Goal: Task Accomplishment & Management: Manage account settings

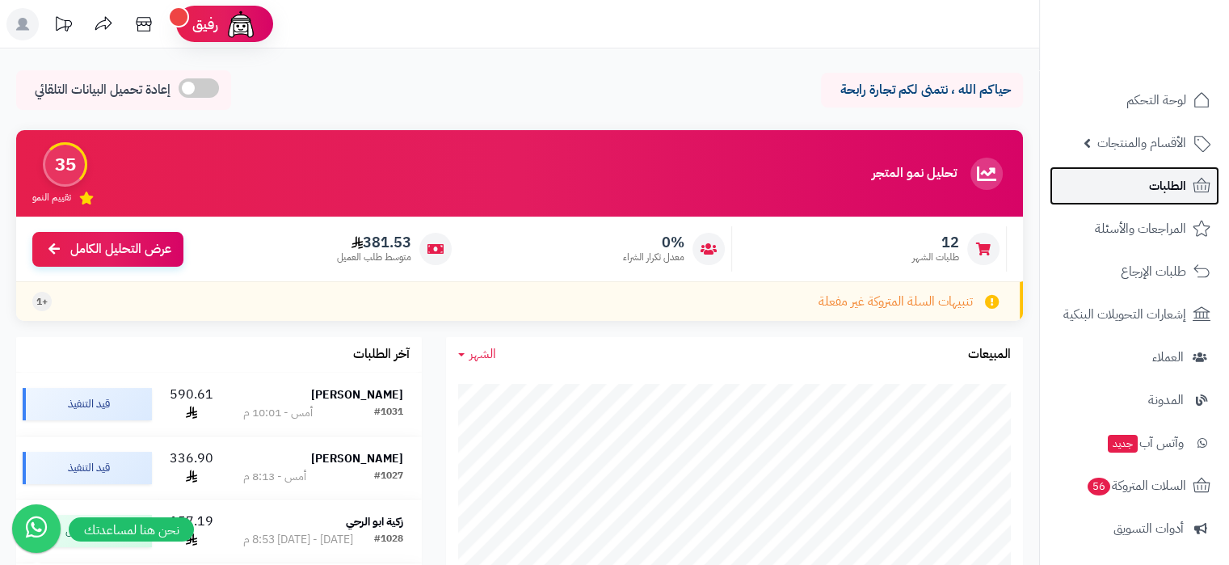
click at [1167, 190] on span "الطلبات" at bounding box center [1167, 185] width 37 height 23
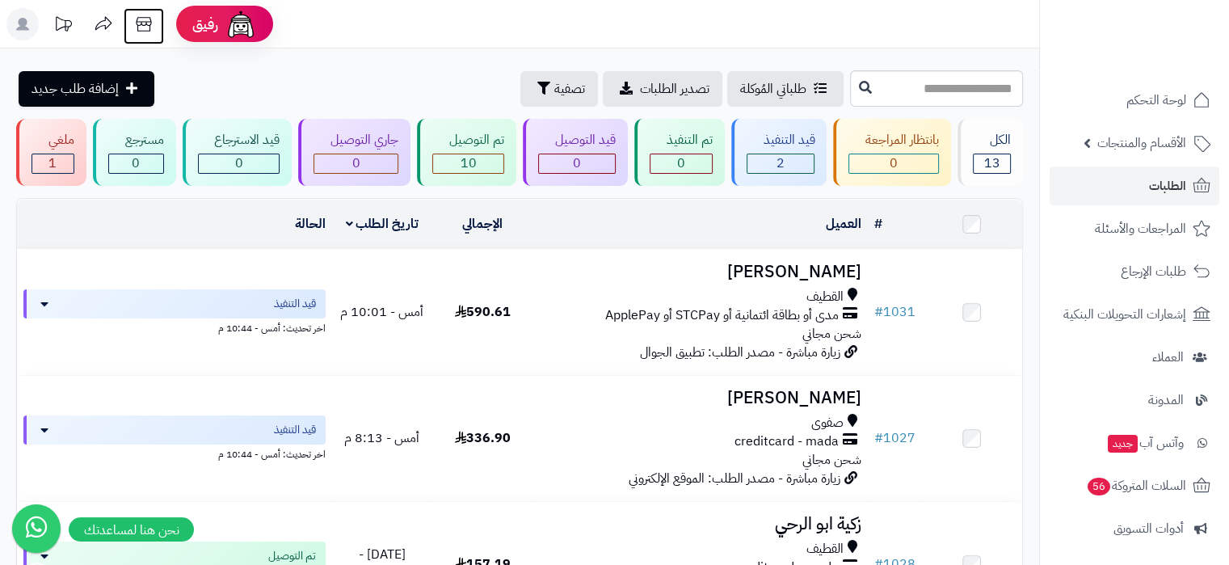
click at [143, 29] on icon at bounding box center [144, 24] width 32 height 32
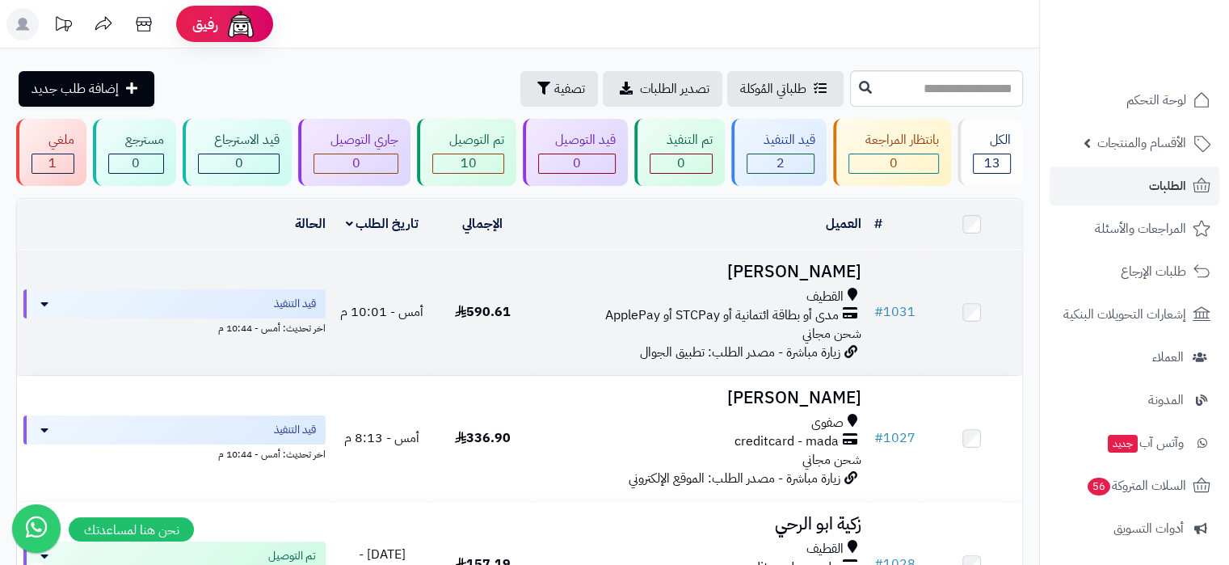
click at [833, 269] on h3 "حنان آدم" at bounding box center [699, 272] width 321 height 19
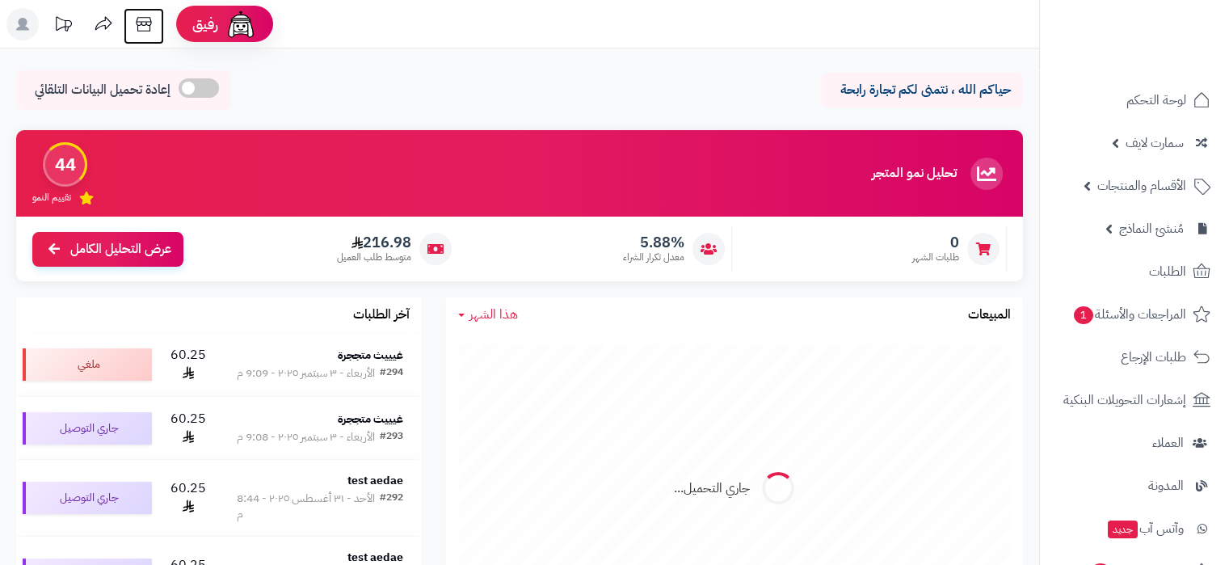
click at [145, 35] on icon at bounding box center [144, 24] width 32 height 32
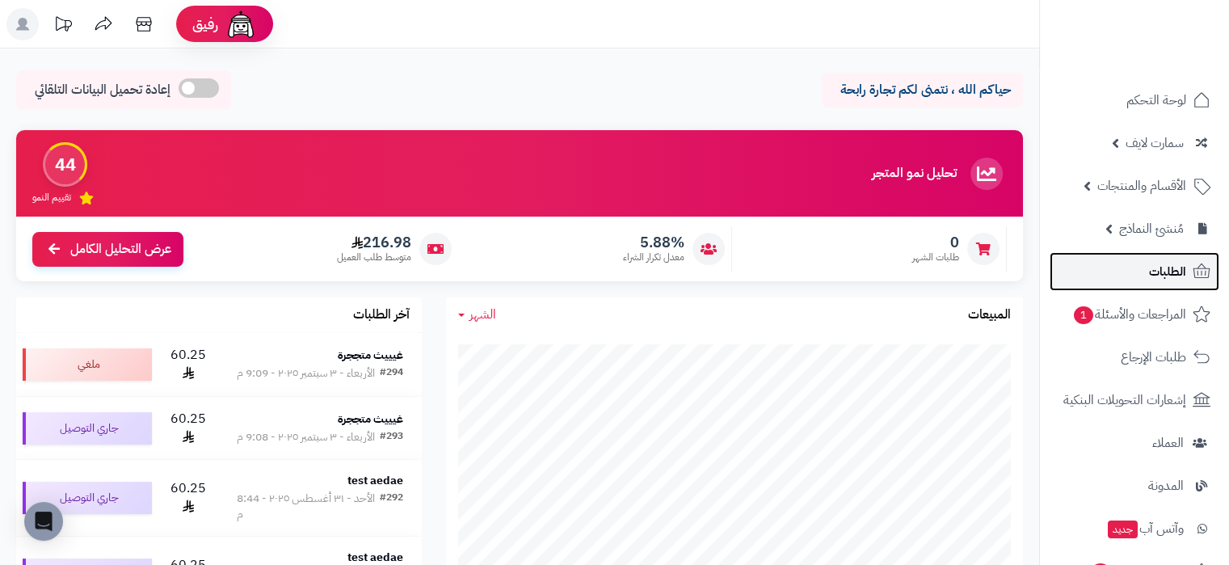
click at [1178, 275] on span "الطلبات" at bounding box center [1167, 271] width 37 height 23
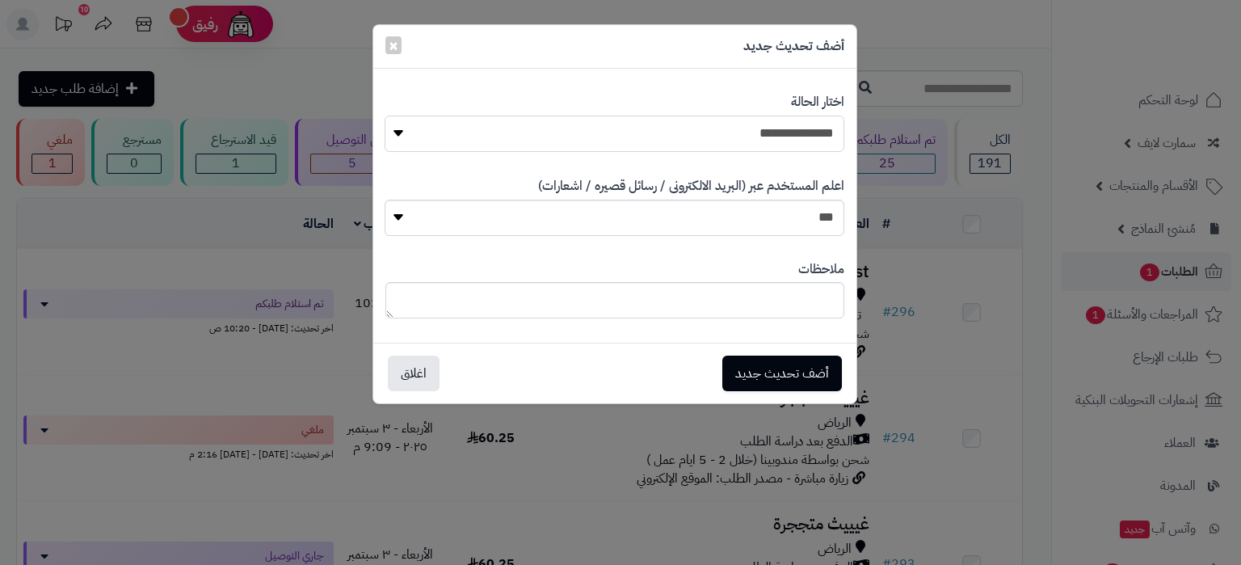
select select "*"
click at [384, 116] on select "**********" at bounding box center [613, 134] width 459 height 36
select select "*"
click at [384, 200] on select "*** **" at bounding box center [613, 218] width 459 height 36
click at [793, 364] on button "أضف تحديث جديد" at bounding box center [782, 373] width 120 height 36
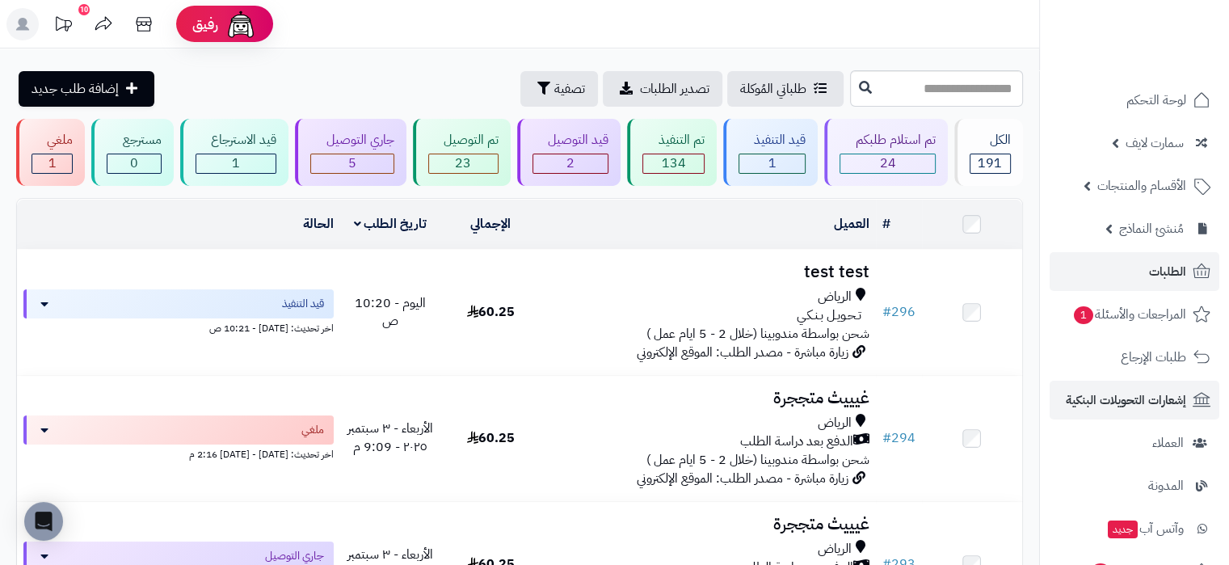
scroll to position [296, 0]
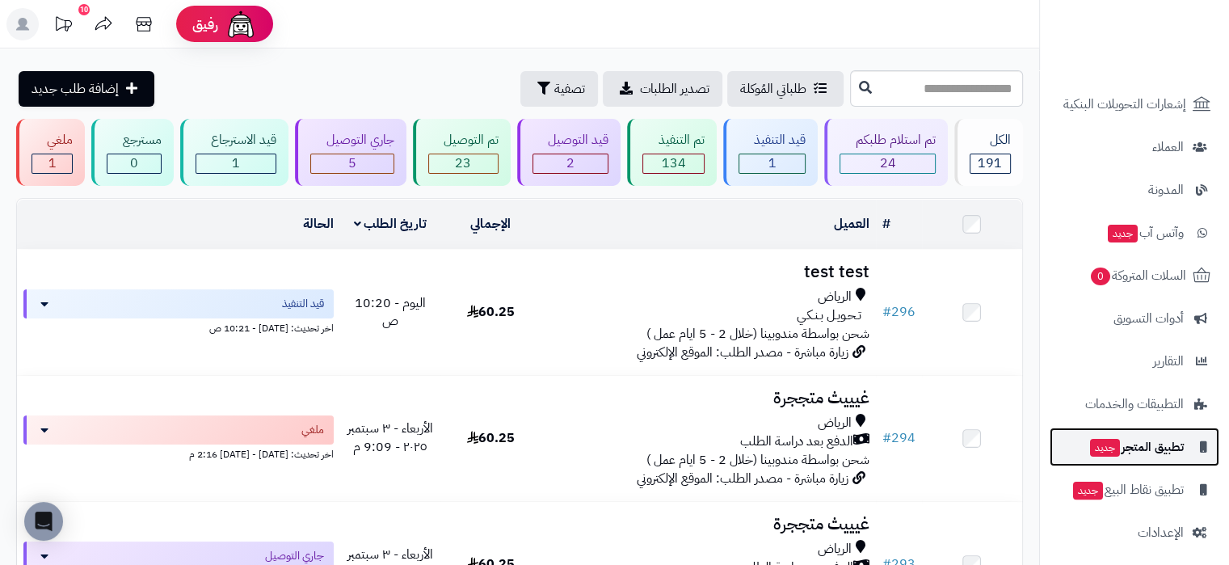
click at [1168, 447] on span "تطبيق المتجر جديد" at bounding box center [1135, 446] width 95 height 23
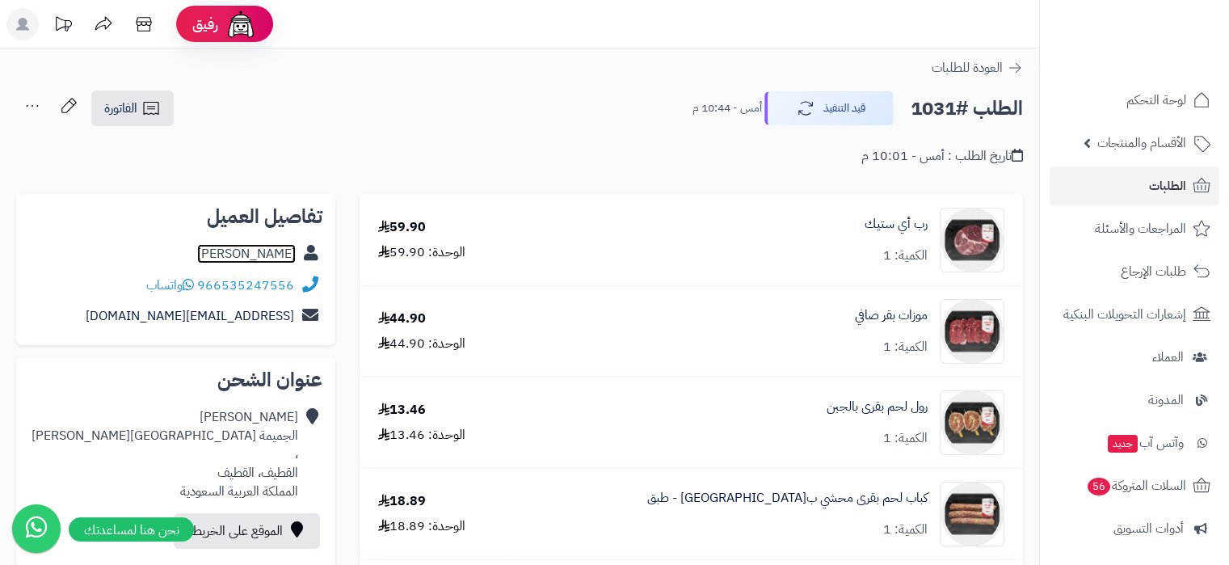
click at [263, 250] on link "[PERSON_NAME]" at bounding box center [246, 253] width 99 height 19
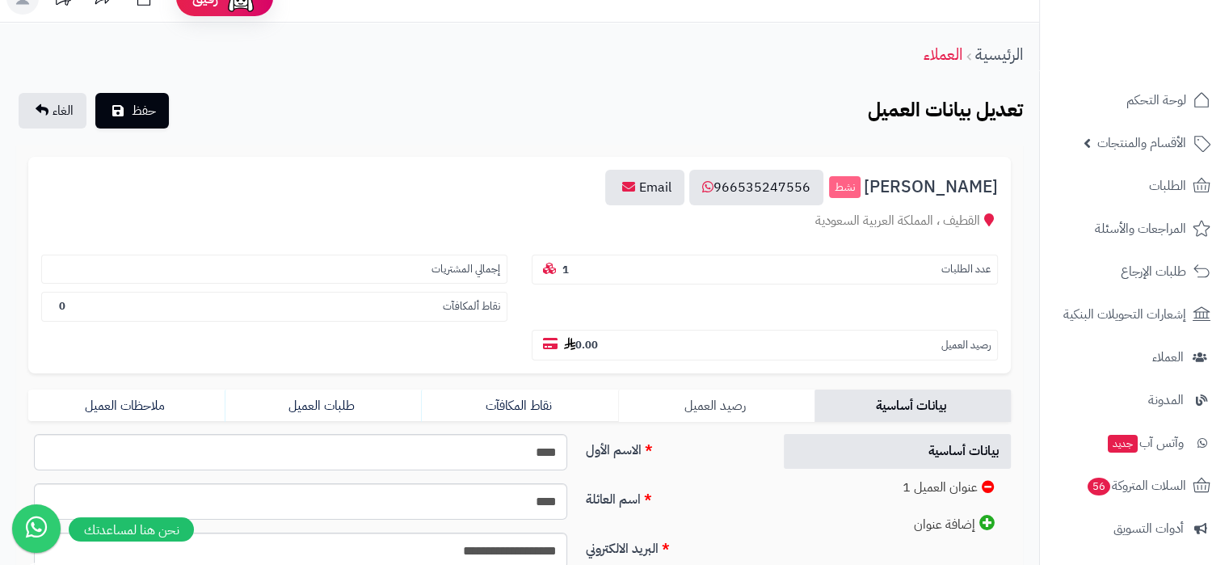
scroll to position [210, 0]
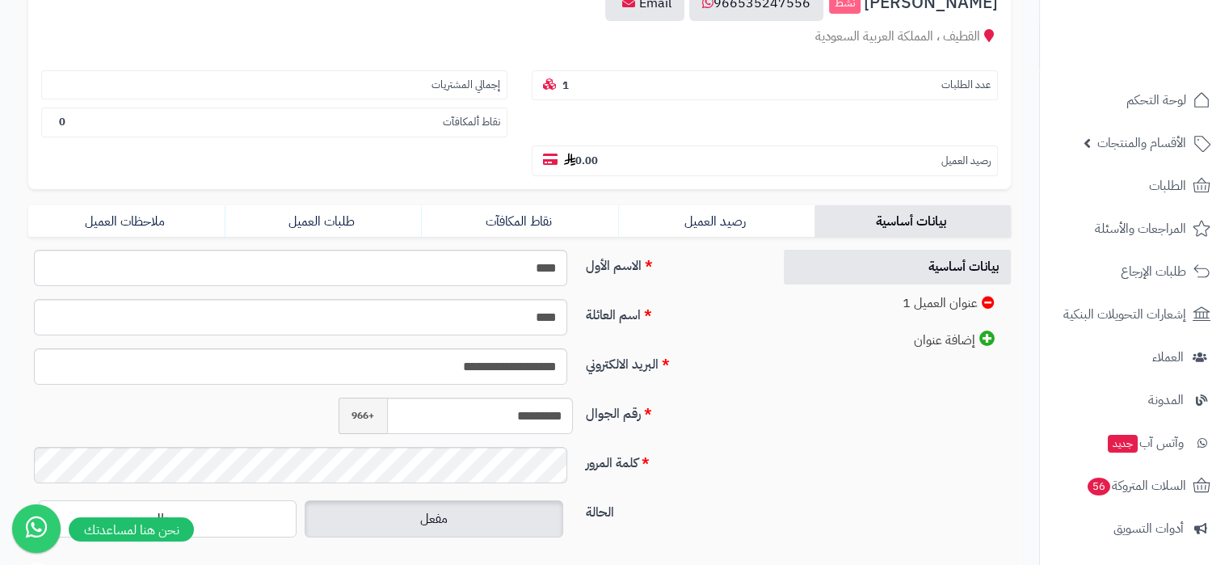
click at [696, 447] on label "كلمة المرور" at bounding box center [672, 460] width 186 height 26
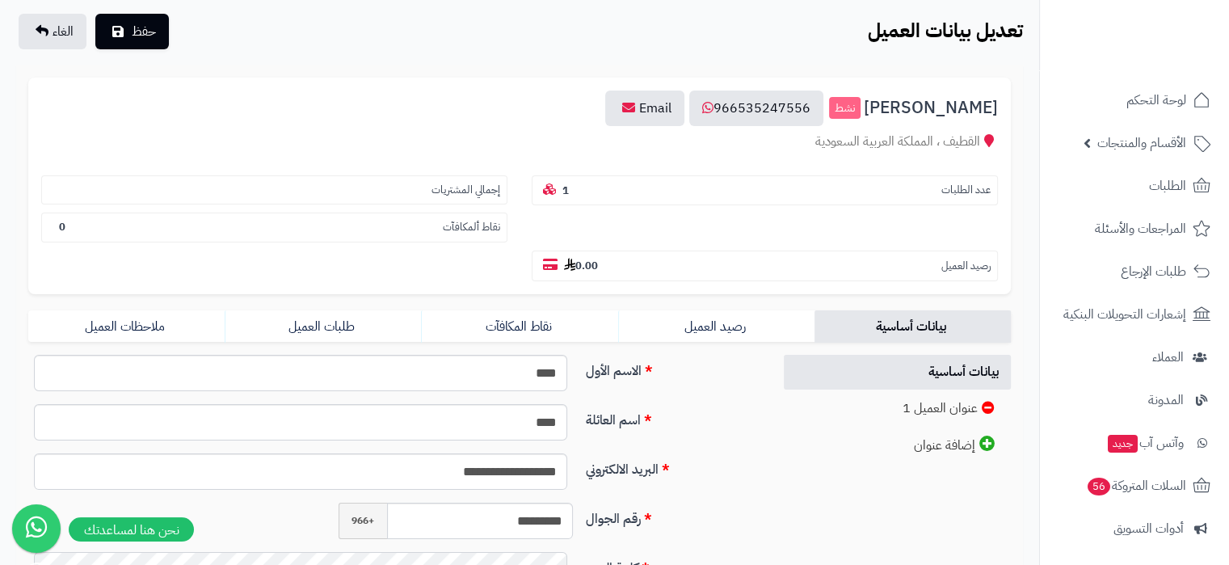
scroll to position [108, 0]
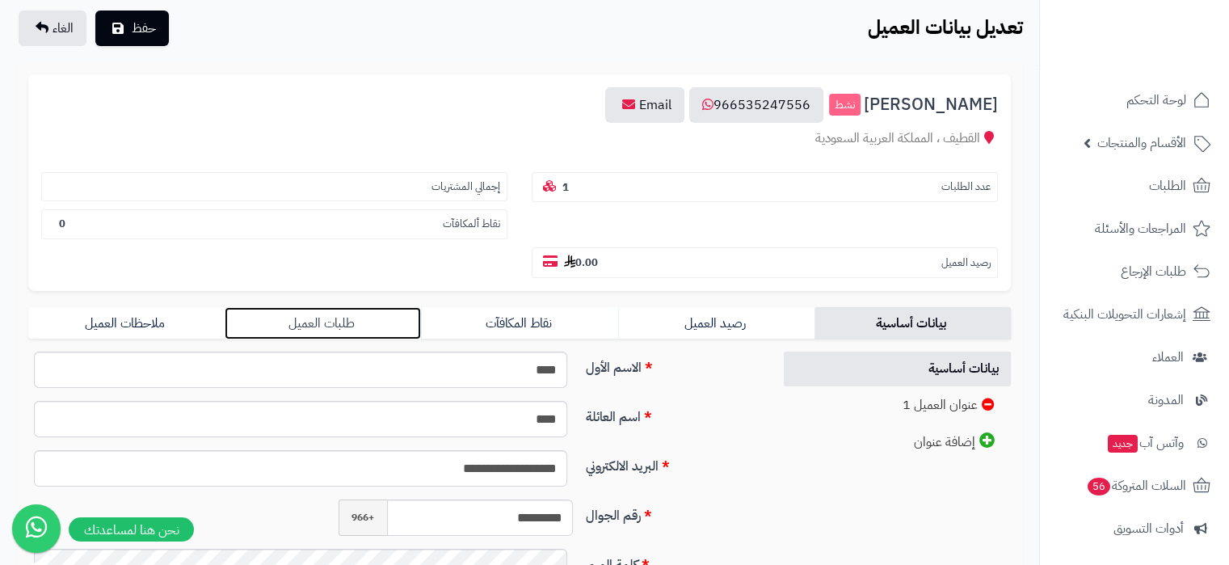
click at [317, 307] on link "طلبات العميل" at bounding box center [323, 323] width 196 height 32
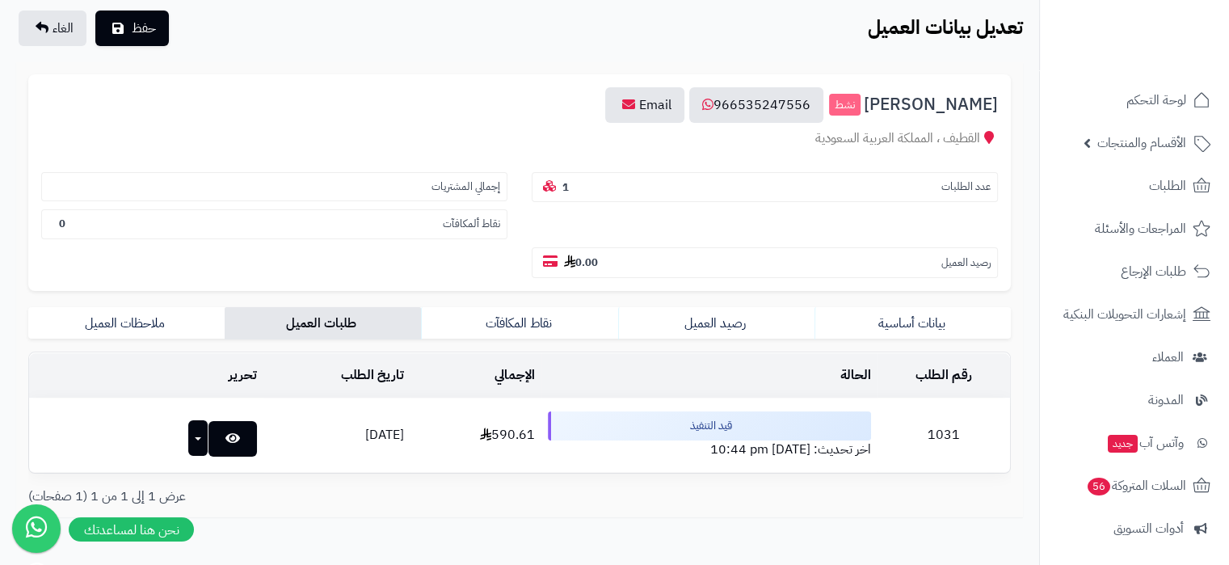
click at [188, 420] on button "button" at bounding box center [198, 438] width 20 height 36
click at [282, 398] on td "14/09/2025" at bounding box center [336, 435] width 147 height 74
click at [208, 421] on link at bounding box center [232, 439] width 48 height 36
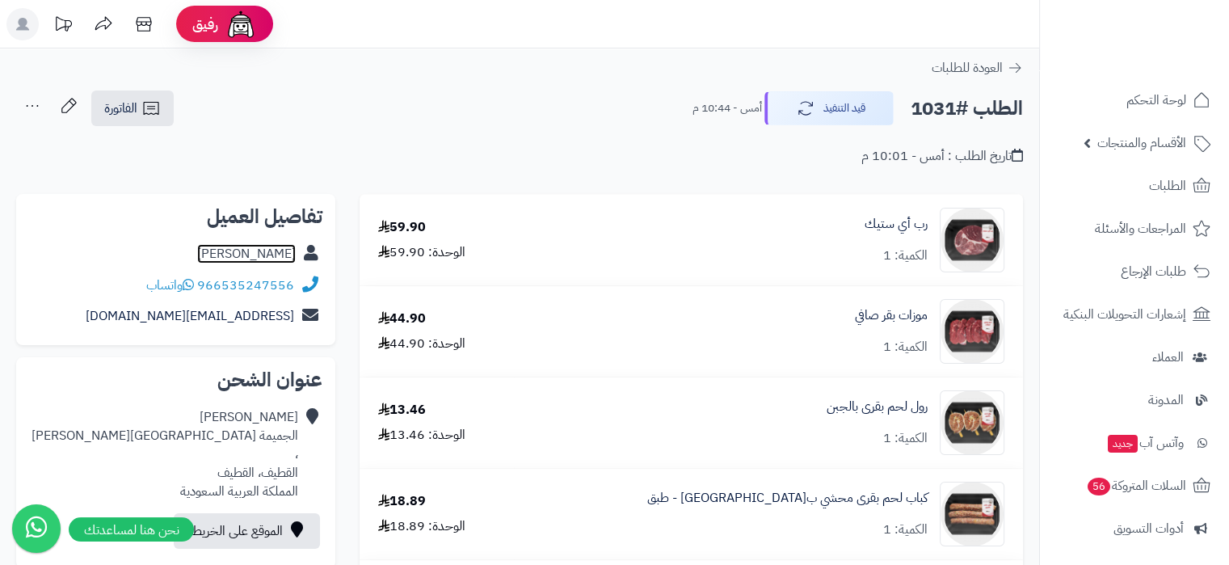
click at [284, 252] on link "[PERSON_NAME]" at bounding box center [246, 253] width 99 height 19
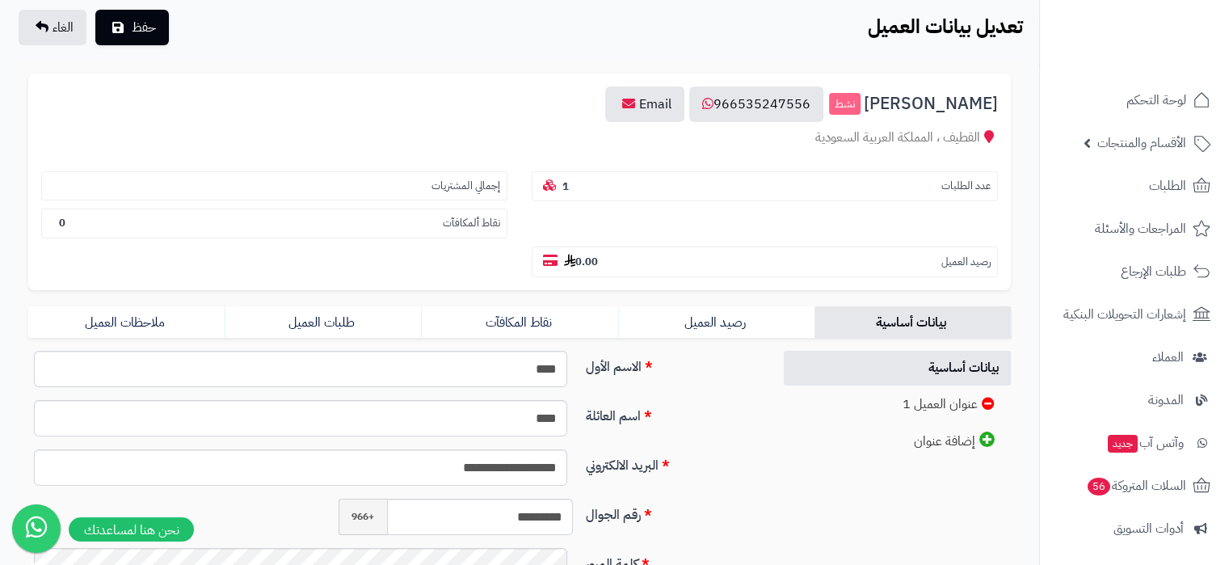
scroll to position [110, 0]
click at [678, 305] on link "رصيد العميل" at bounding box center [716, 321] width 196 height 32
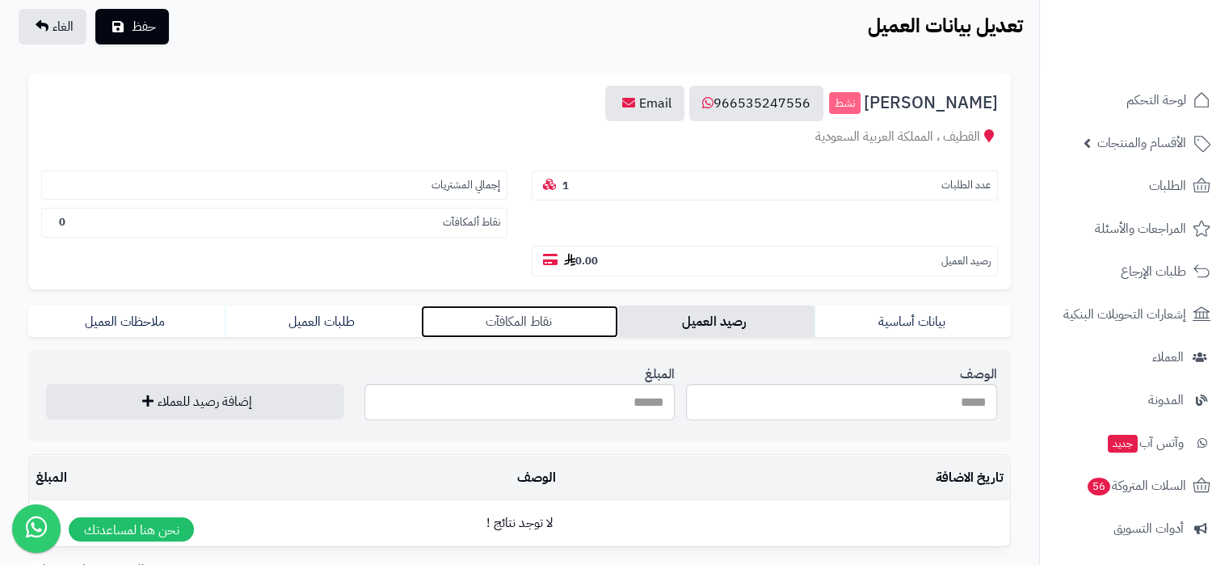
click at [511, 305] on link "نقاط المكافآت" at bounding box center [519, 321] width 196 height 32
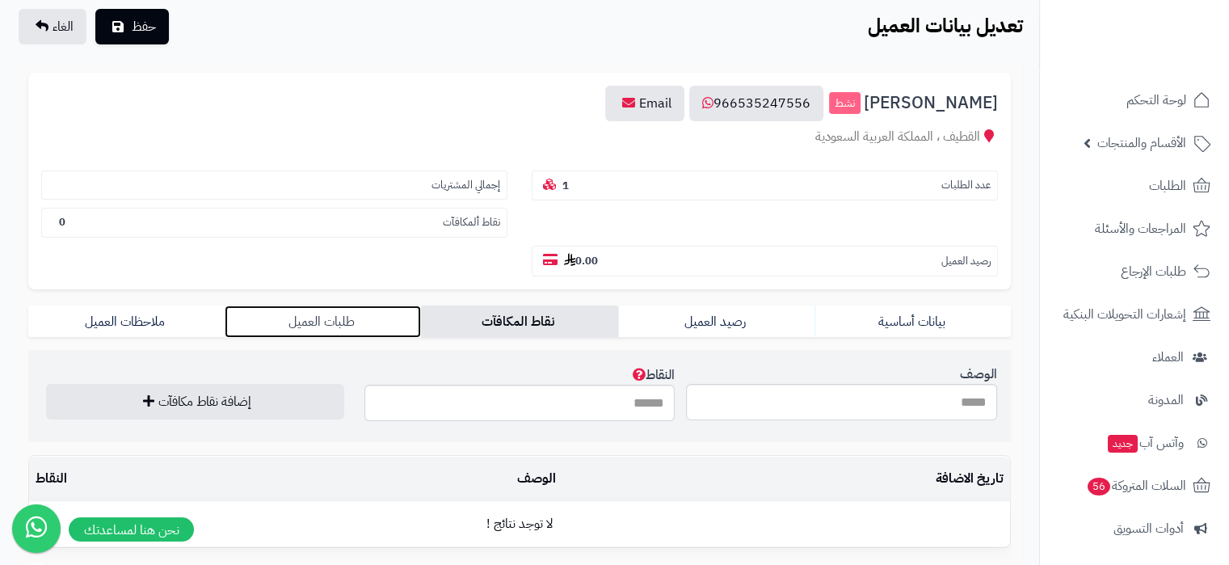
click at [342, 305] on link "طلبات العميل" at bounding box center [323, 321] width 196 height 32
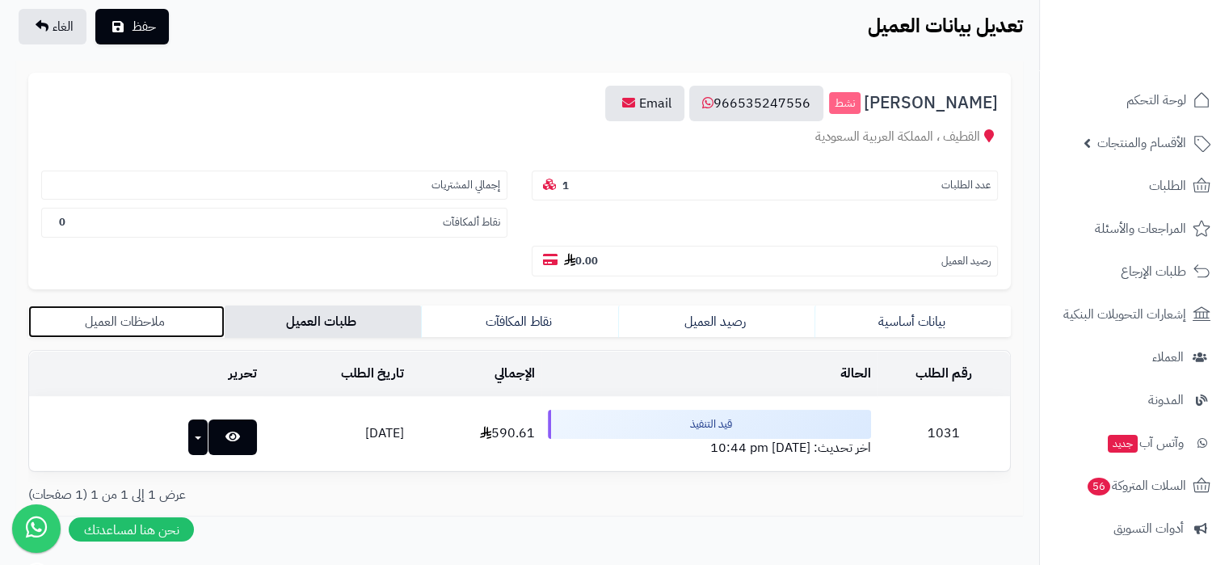
click at [167, 305] on link "ملاحظات العميل" at bounding box center [126, 321] width 196 height 32
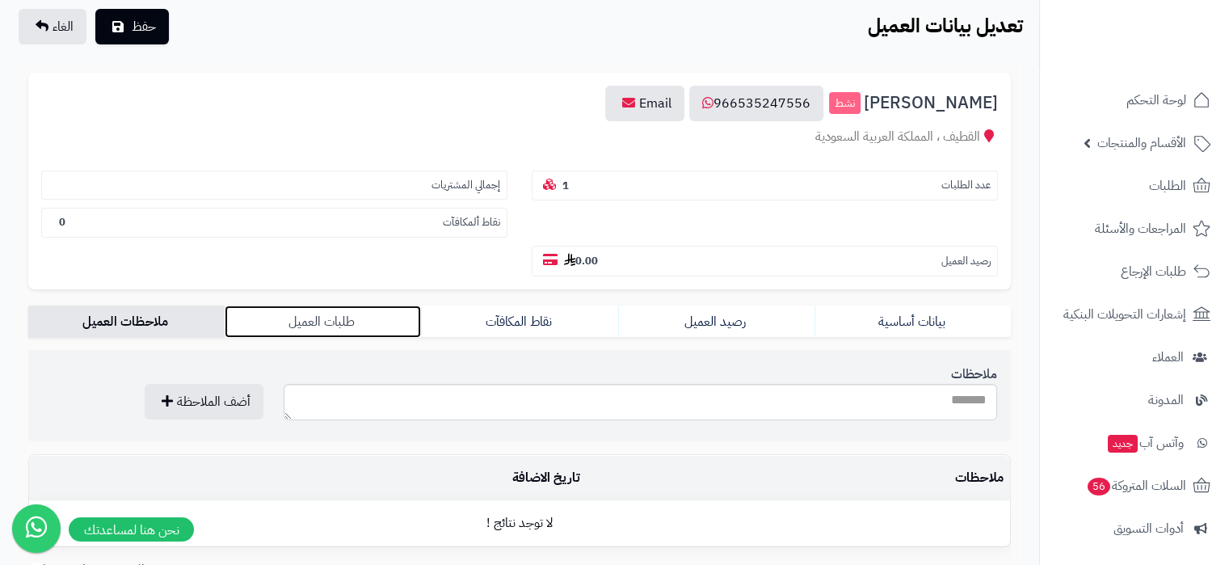
click at [292, 305] on link "طلبات العميل" at bounding box center [323, 321] width 196 height 32
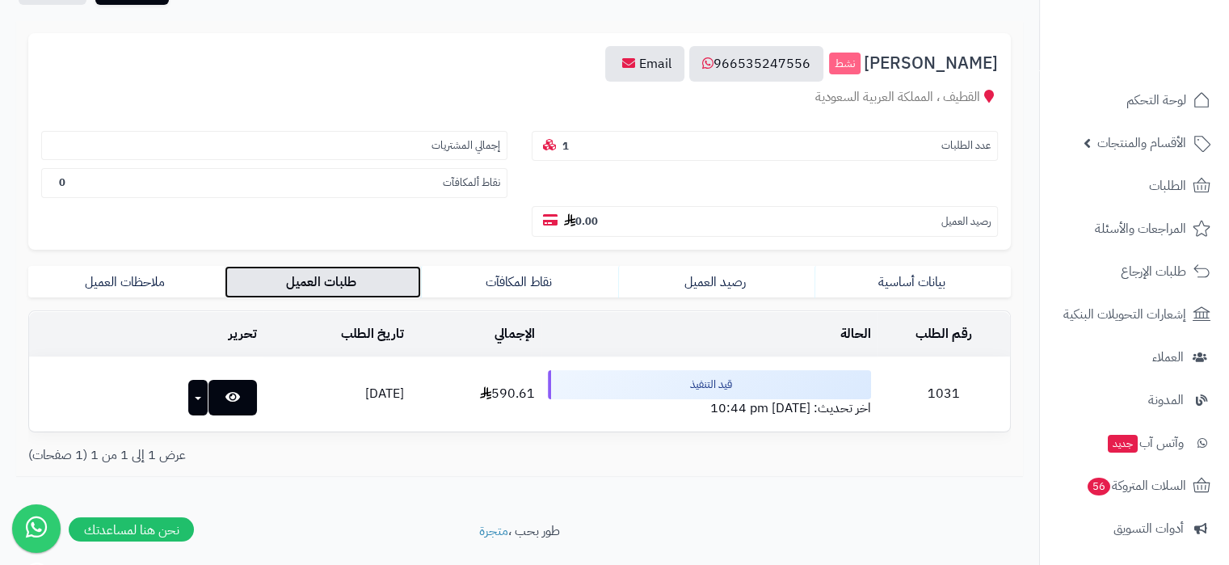
scroll to position [105, 0]
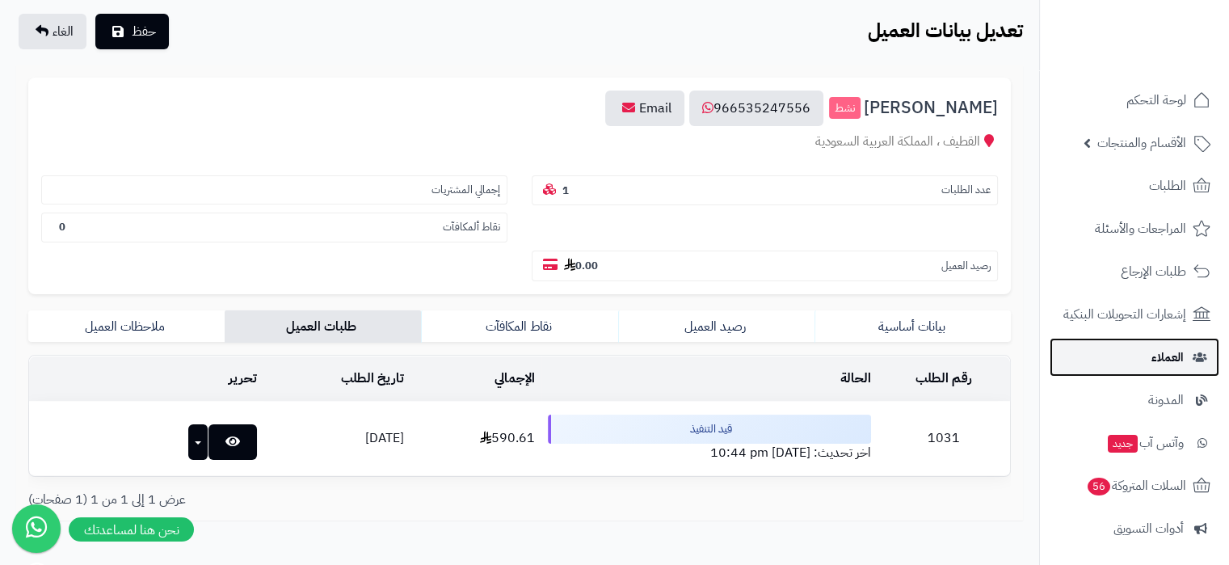
click at [1183, 364] on link "العملاء" at bounding box center [1134, 357] width 170 height 39
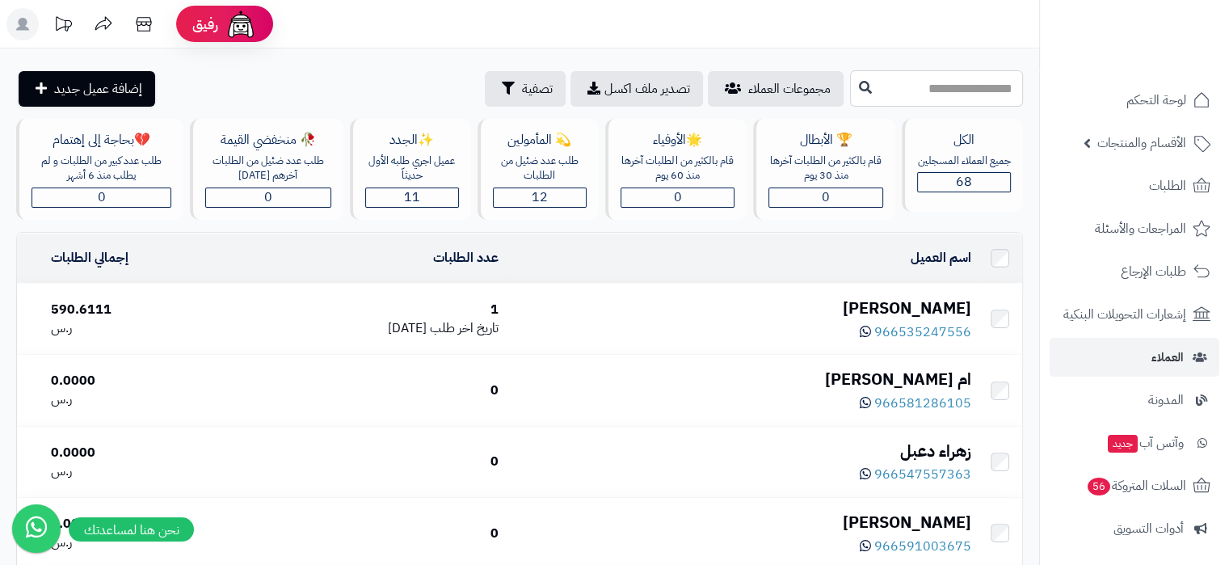
click at [932, 82] on input "text" at bounding box center [936, 88] width 173 height 36
type input "*"
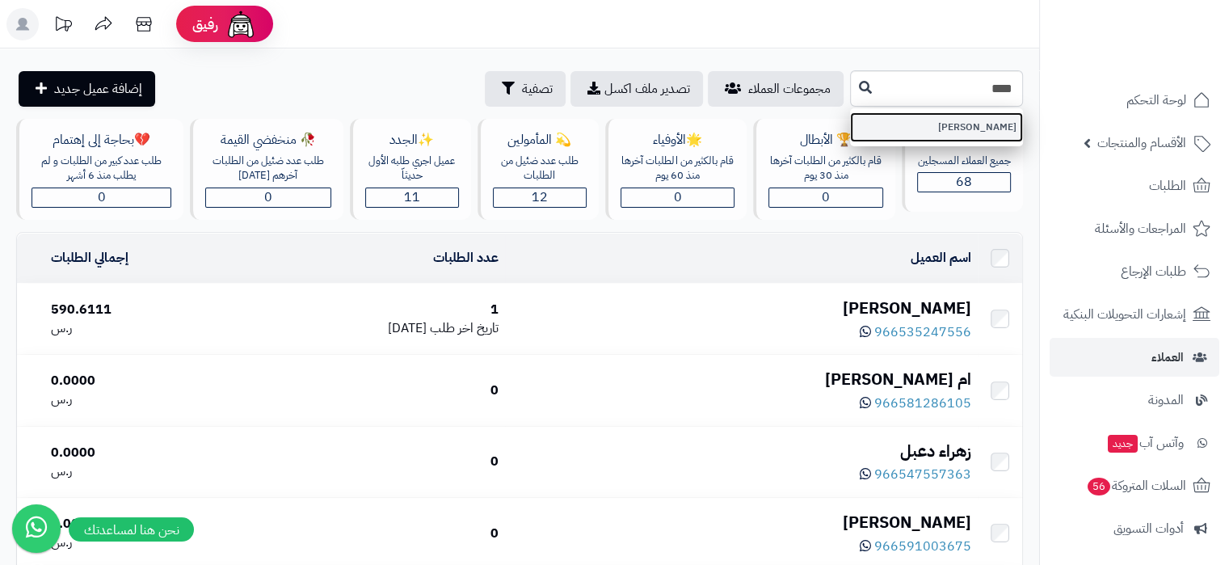
click at [955, 116] on link "[PERSON_NAME]" at bounding box center [936, 127] width 173 height 30
type input "********"
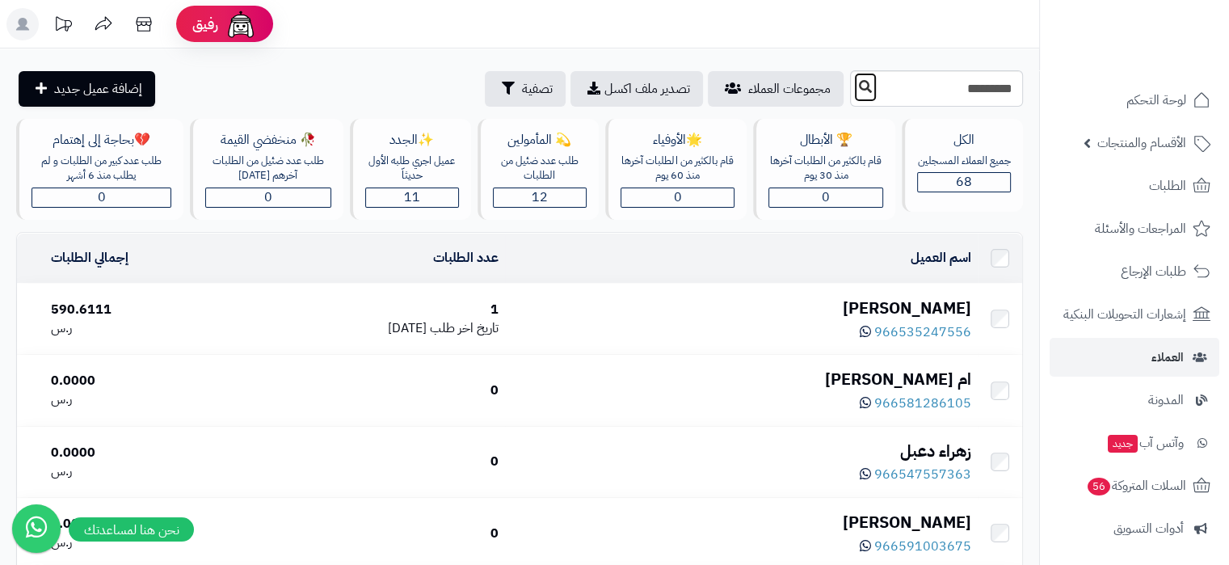
click at [859, 84] on icon at bounding box center [865, 86] width 13 height 13
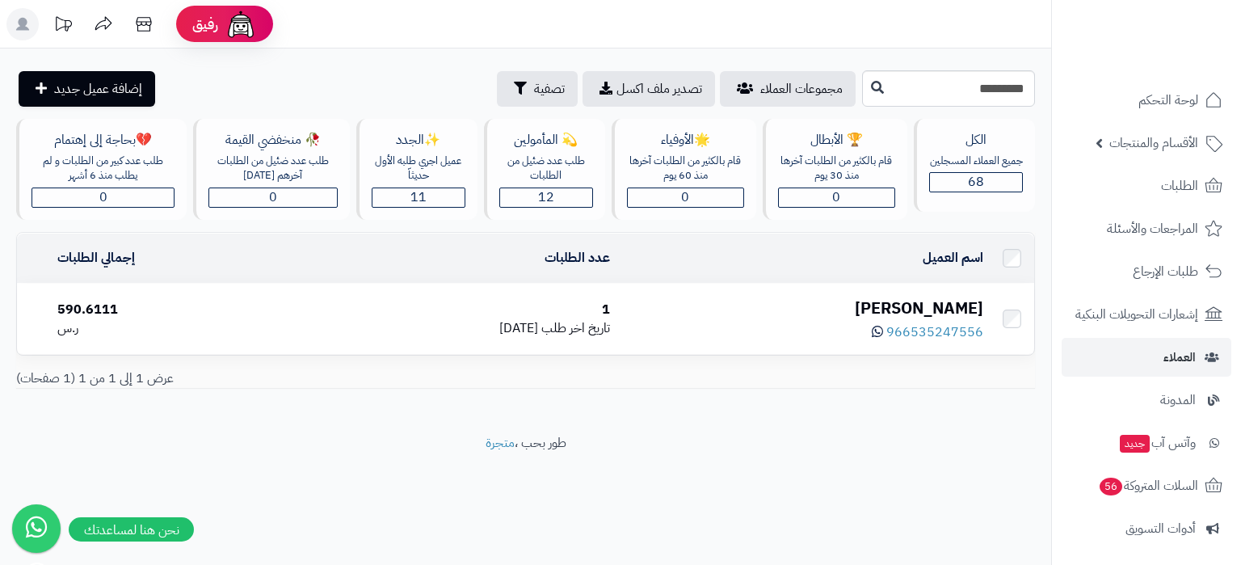
click at [736, 320] on div "966535247556" at bounding box center [803, 331] width 360 height 22
click at [960, 308] on div "[PERSON_NAME]" at bounding box center [803, 307] width 360 height 23
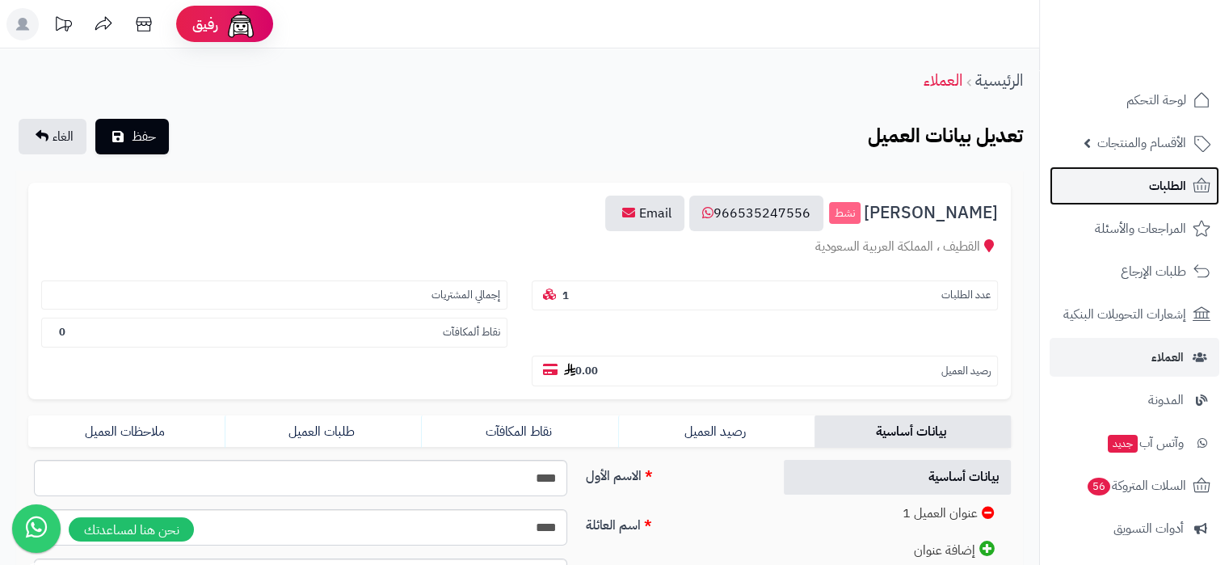
click at [1173, 197] on link "الطلبات" at bounding box center [1134, 185] width 170 height 39
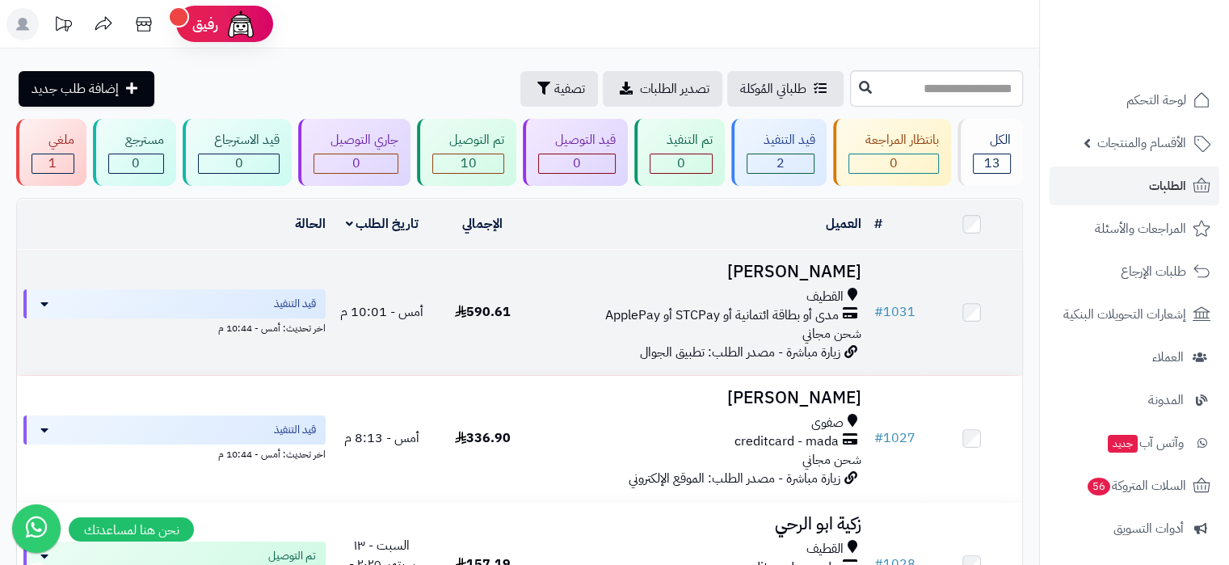
click at [815, 276] on h3 "[PERSON_NAME]" at bounding box center [699, 272] width 321 height 19
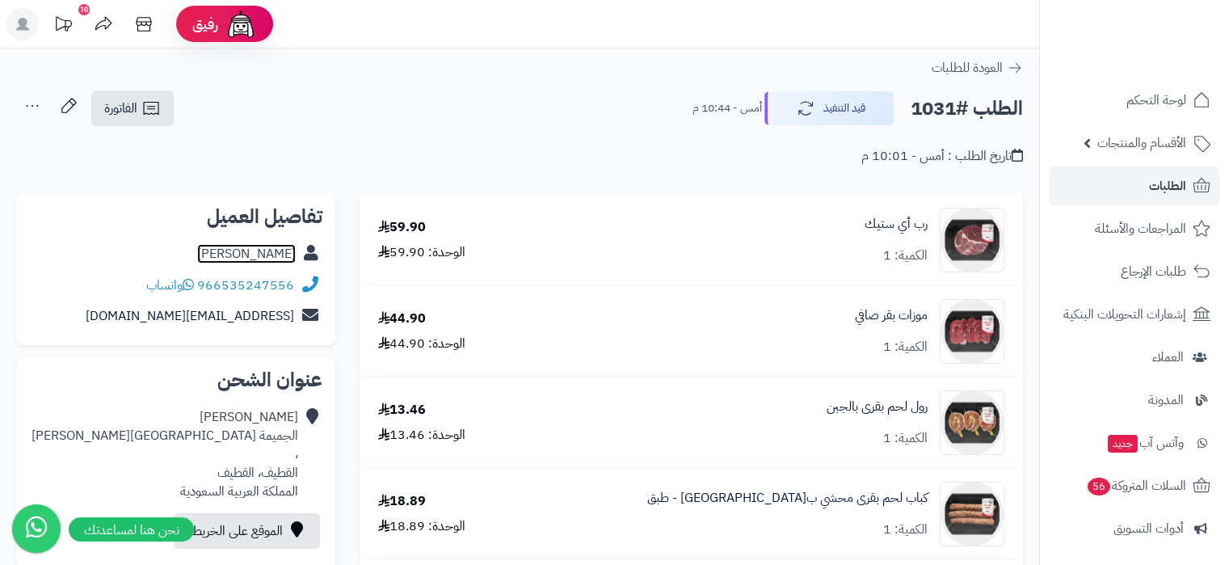
click at [290, 253] on link "[PERSON_NAME]" at bounding box center [246, 253] width 99 height 19
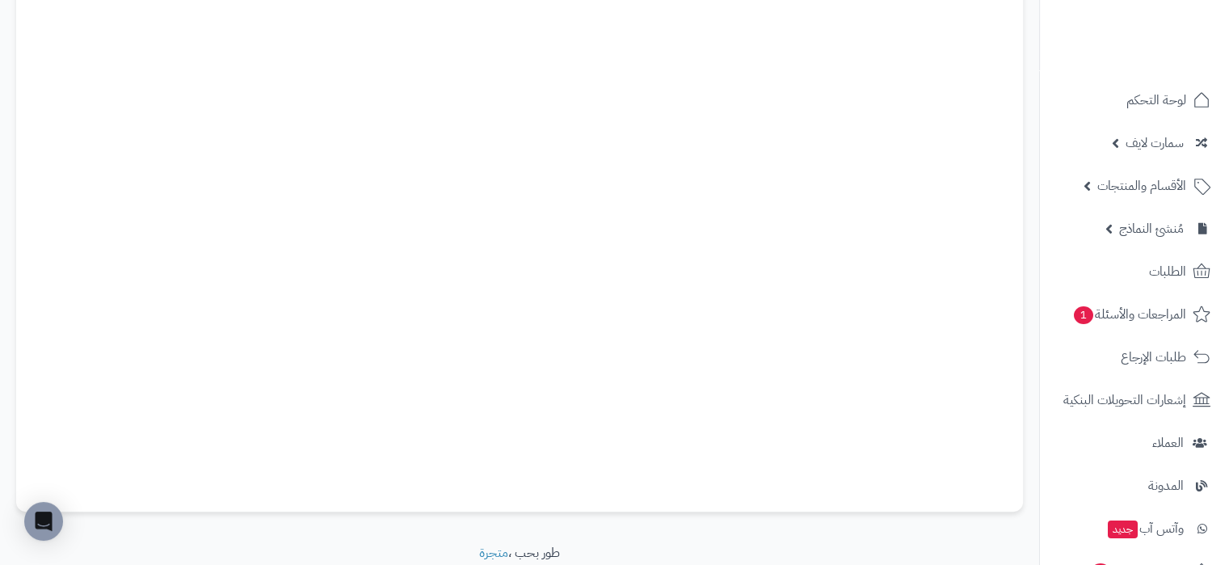
scroll to position [325, 0]
